Goal: Information Seeking & Learning: Find specific fact

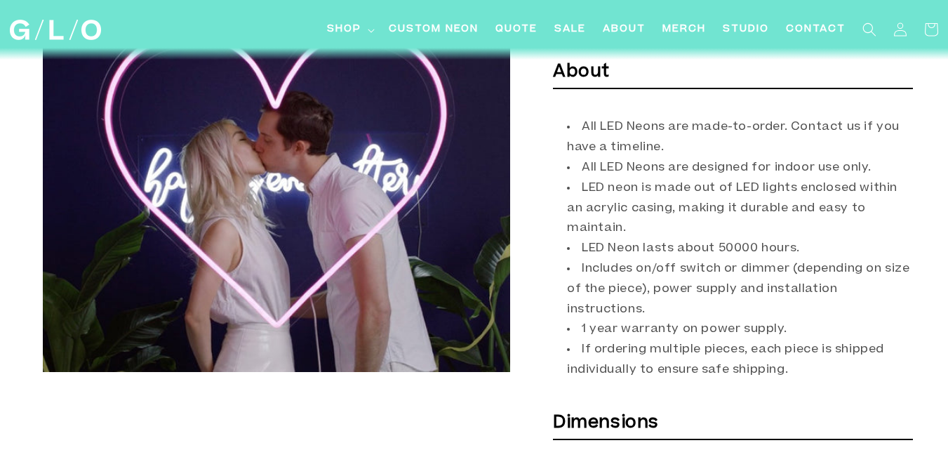
scroll to position [392, 0]
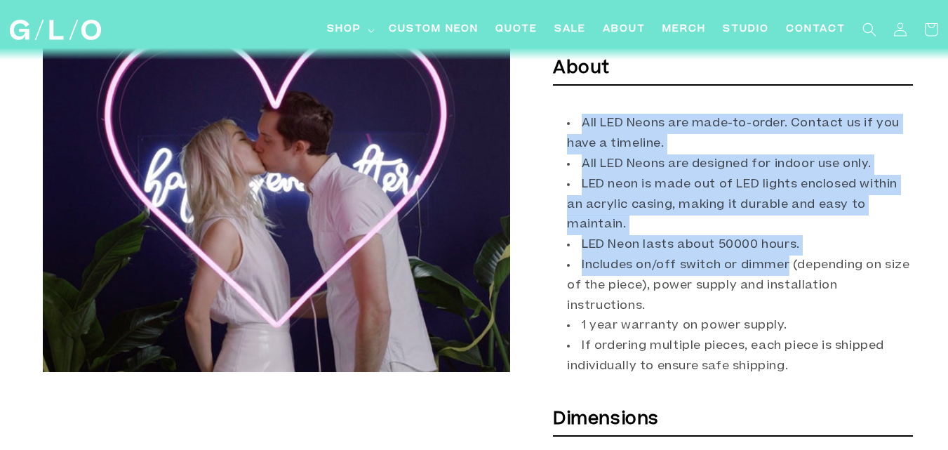
drag, startPoint x: 581, startPoint y: 123, endPoint x: 786, endPoint y: 262, distance: 248.1
click at [786, 262] on ul "All LED Neons are made-to-order. Contact us if you have a timeline. All LED Neo…" at bounding box center [733, 245] width 360 height 262
copy ul "All LED Neons are made-to-order. Contact us if you have a timeline. All LED Neo…"
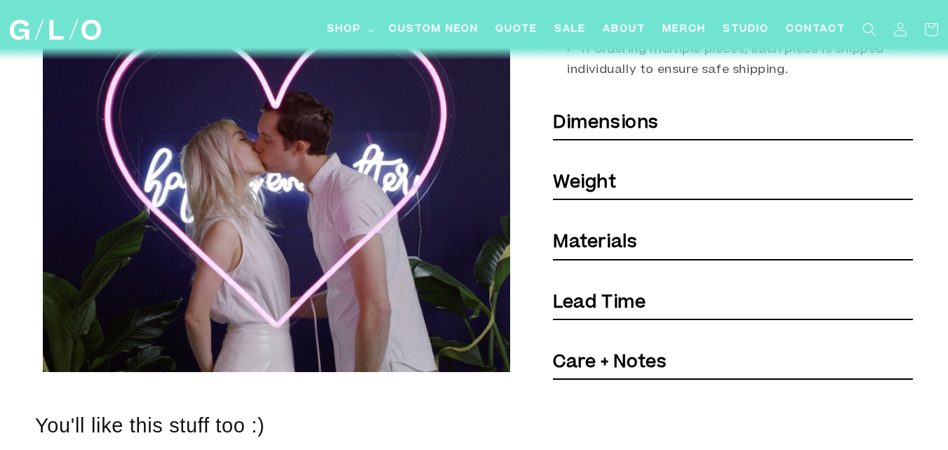
scroll to position [694, 0]
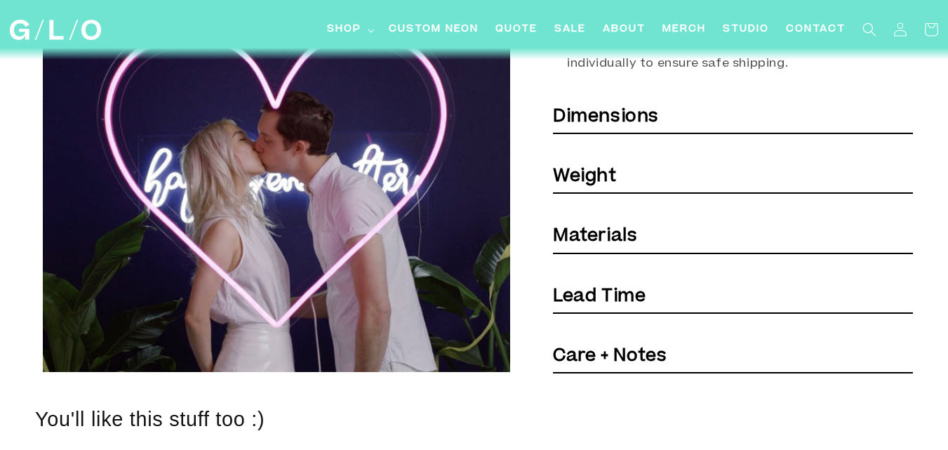
click at [641, 116] on strong "Dimensions" at bounding box center [606, 117] width 106 height 17
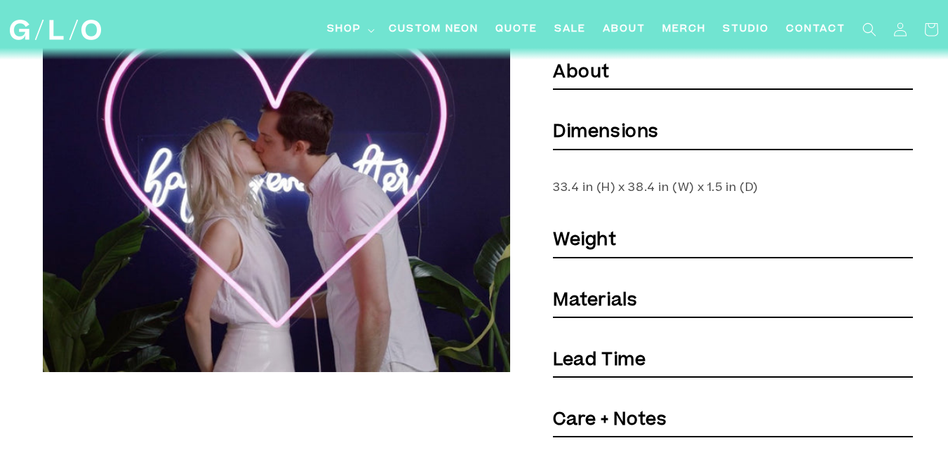
scroll to position [382, 0]
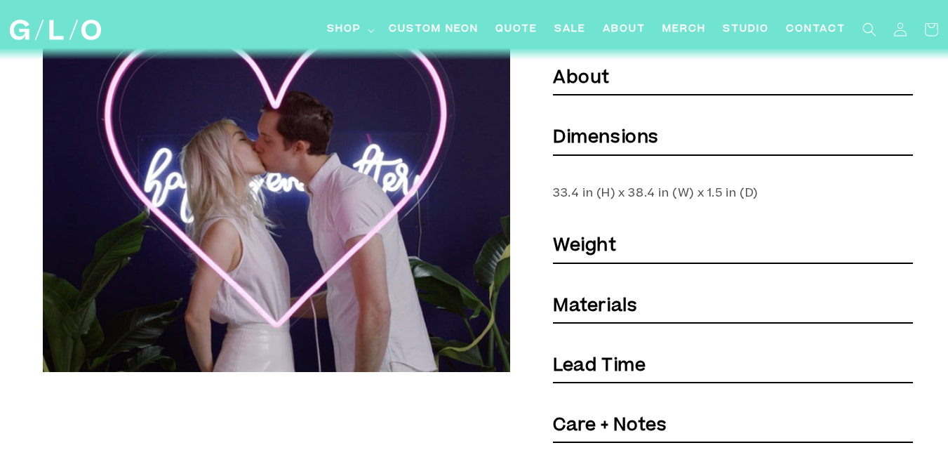
drag, startPoint x: 770, startPoint y: 191, endPoint x: 551, endPoint y: 188, distance: 218.2
click at [551, 188] on div "Heart | Neon Light Decor Heart | Neon Light Decor Regular price £618.00 GBP Reg…" at bounding box center [715, 79] width 395 height 727
drag, startPoint x: 553, startPoint y: 193, endPoint x: 762, endPoint y: 201, distance: 208.5
click at [762, 201] on p "33.4 in (H) x 38.4 in (W) x 1.5 in (D)" at bounding box center [733, 194] width 360 height 20
copy p "33.4 in (H) x 38.4 in (W) x 1.5 in (D)"
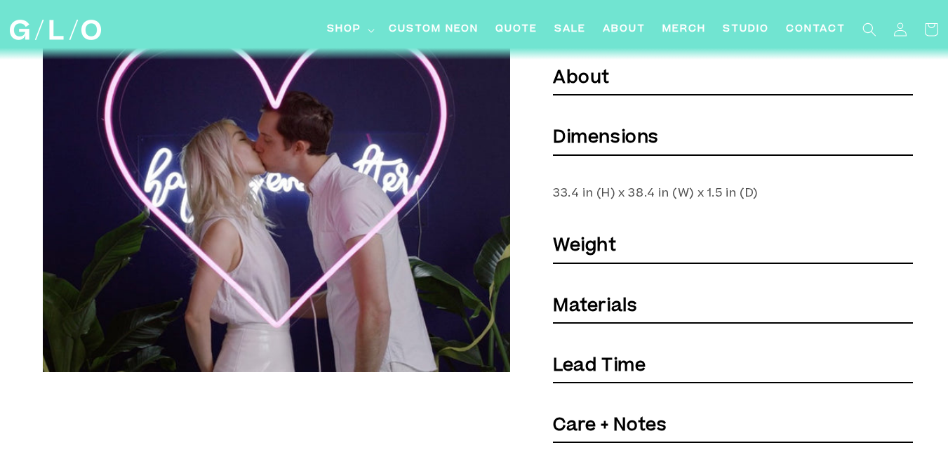
click at [593, 247] on strong "Weight" at bounding box center [585, 247] width 64 height 17
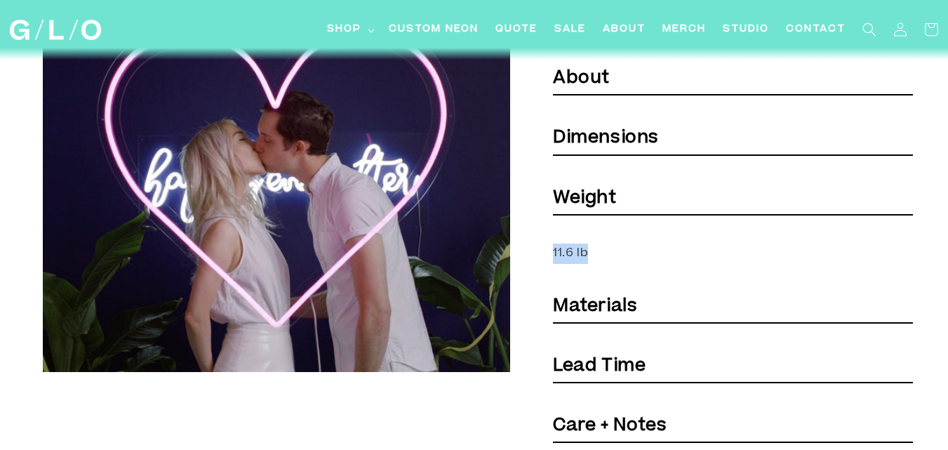
drag, startPoint x: 590, startPoint y: 250, endPoint x: 555, endPoint y: 252, distance: 35.1
click at [555, 252] on p "11.6 lb" at bounding box center [733, 253] width 360 height 20
copy p "11.6 lb"
click at [638, 304] on h6 "Materials" at bounding box center [733, 308] width 360 height 32
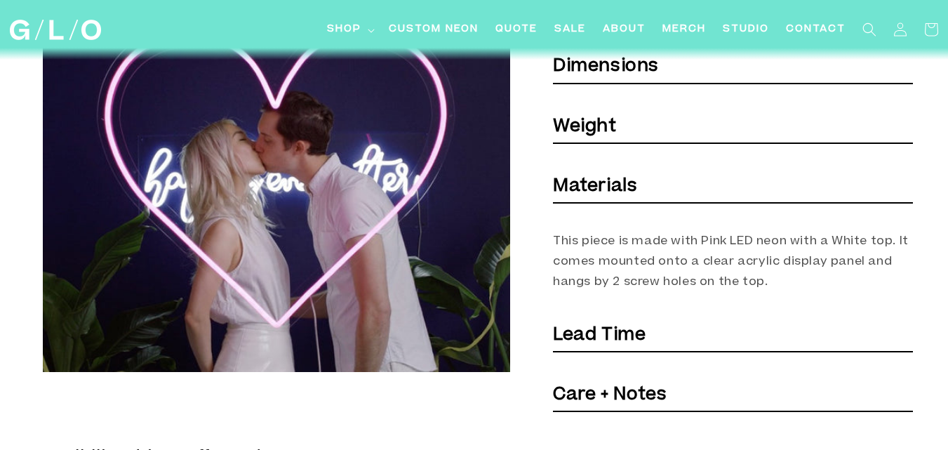
scroll to position [462, 0]
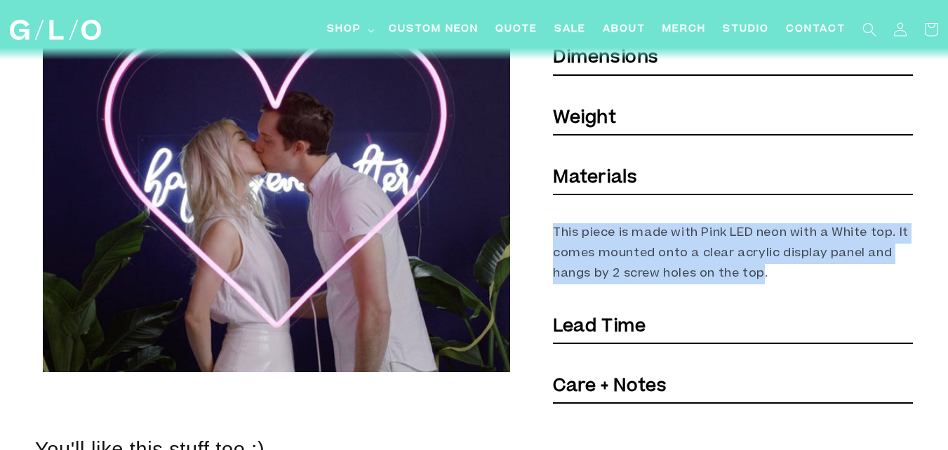
drag, startPoint x: 766, startPoint y: 273, endPoint x: 553, endPoint y: 225, distance: 218.5
click at [553, 225] on p "This piece is made with Pink LED neon with a White top. It comes mounted onto a…" at bounding box center [733, 253] width 360 height 60
copy p "This piece is made with Pink LED neon with a White top. It comes mounted onto a…"
